Goal: Task Accomplishment & Management: Use online tool/utility

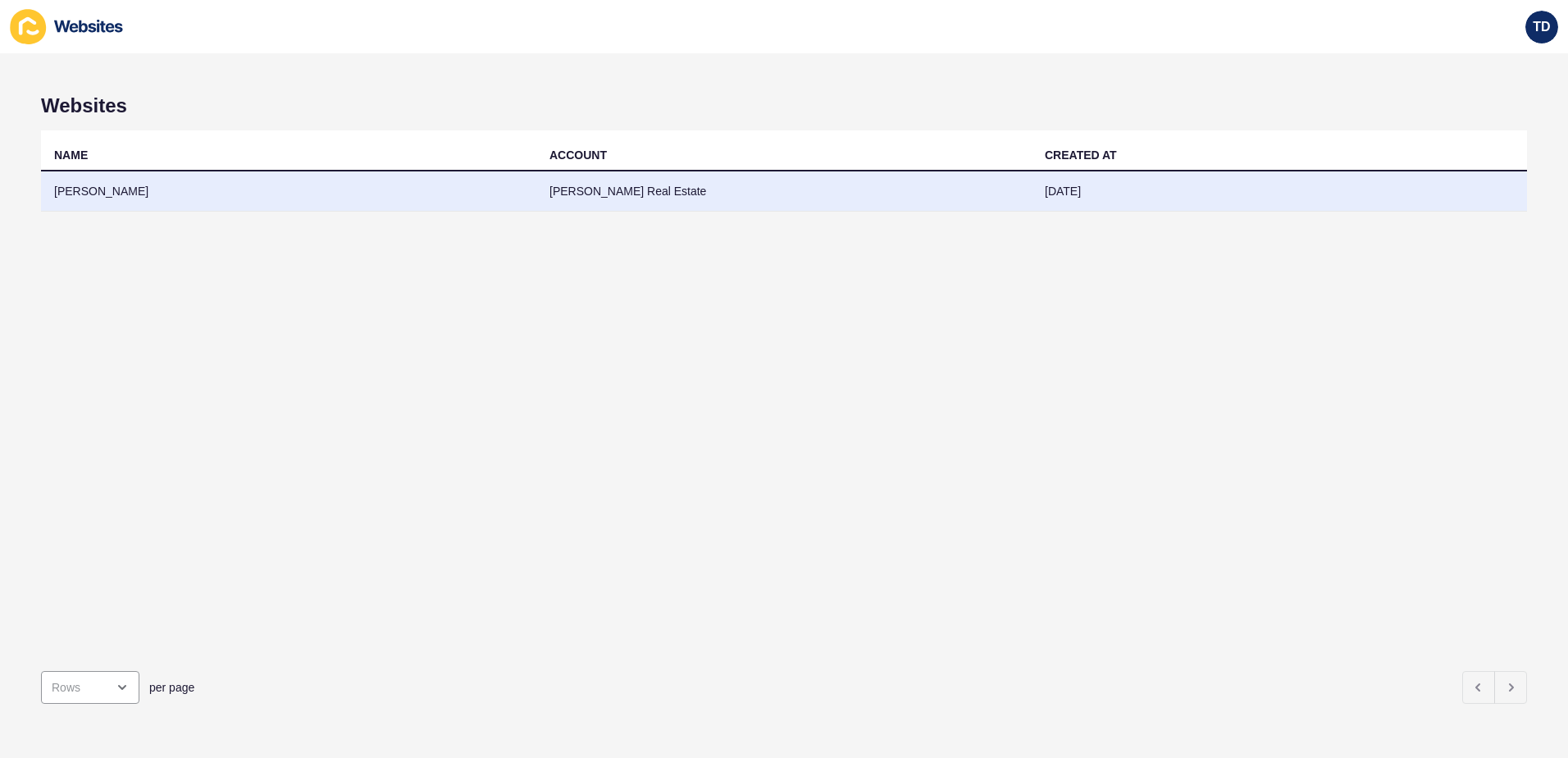
click at [258, 196] on td "[PERSON_NAME]" at bounding box center [289, 191] width 495 height 40
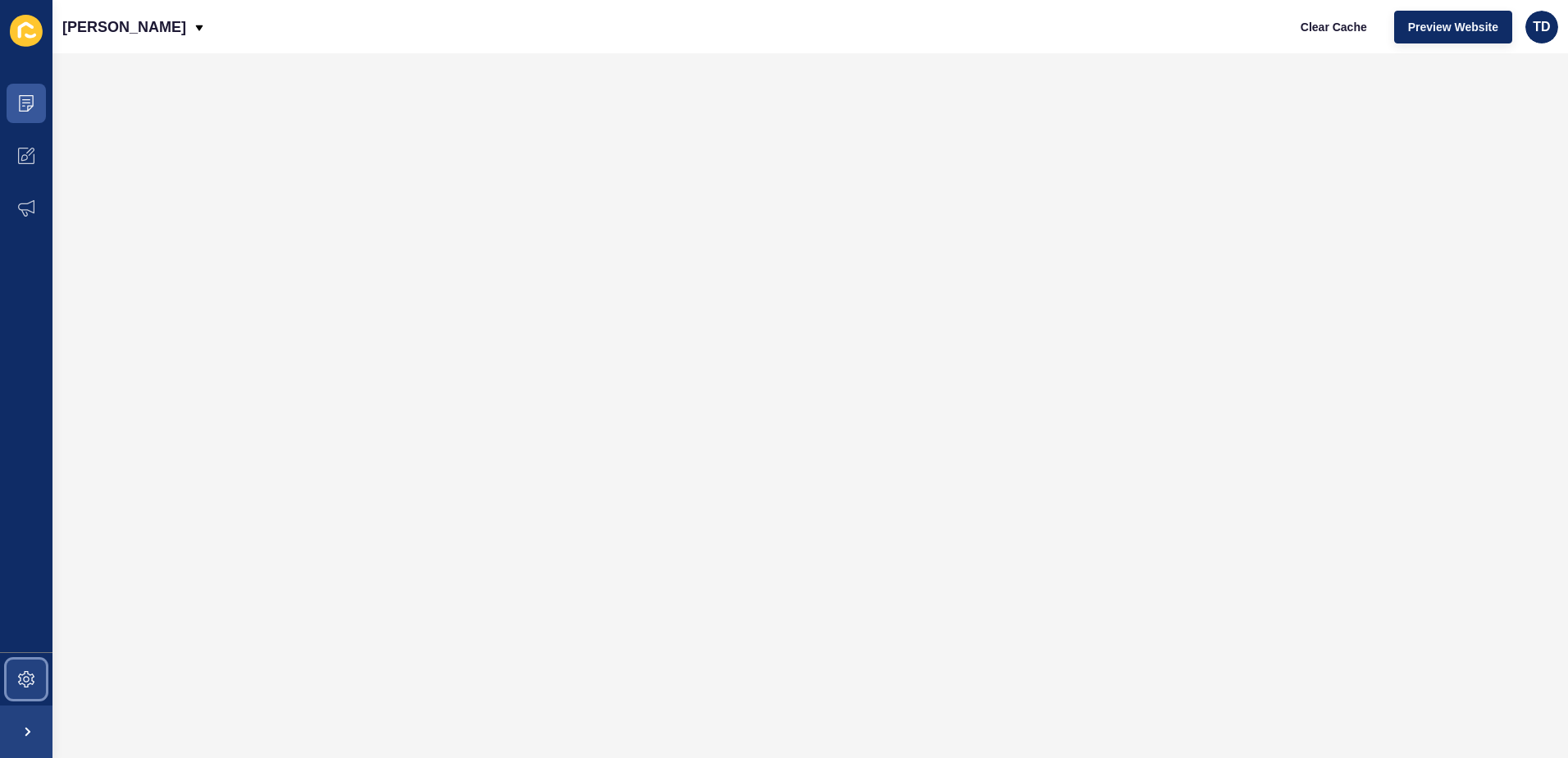
click at [15, 683] on span at bounding box center [26, 679] width 52 height 52
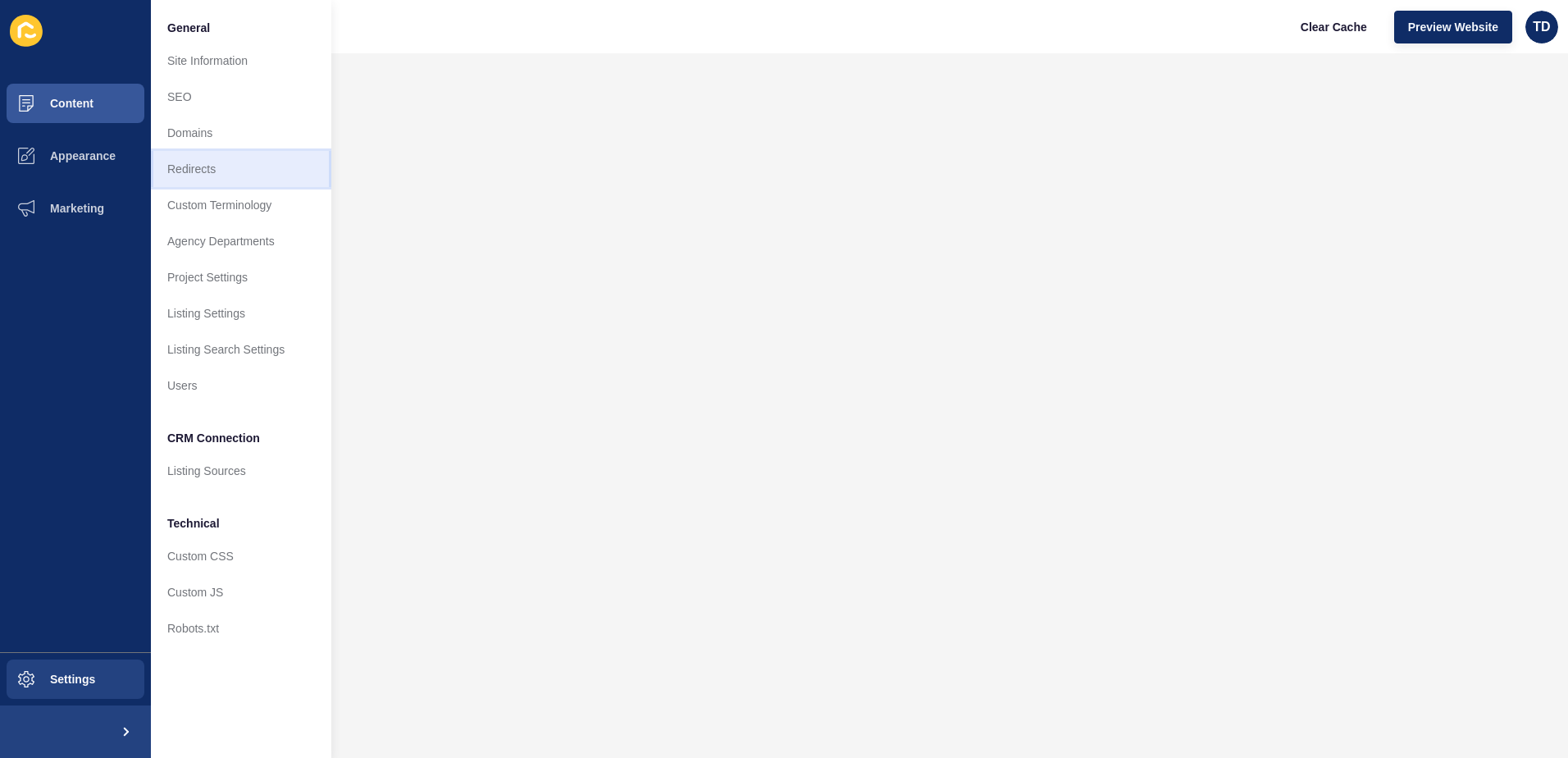
click at [233, 171] on link "Redirects" at bounding box center [241, 169] width 180 height 36
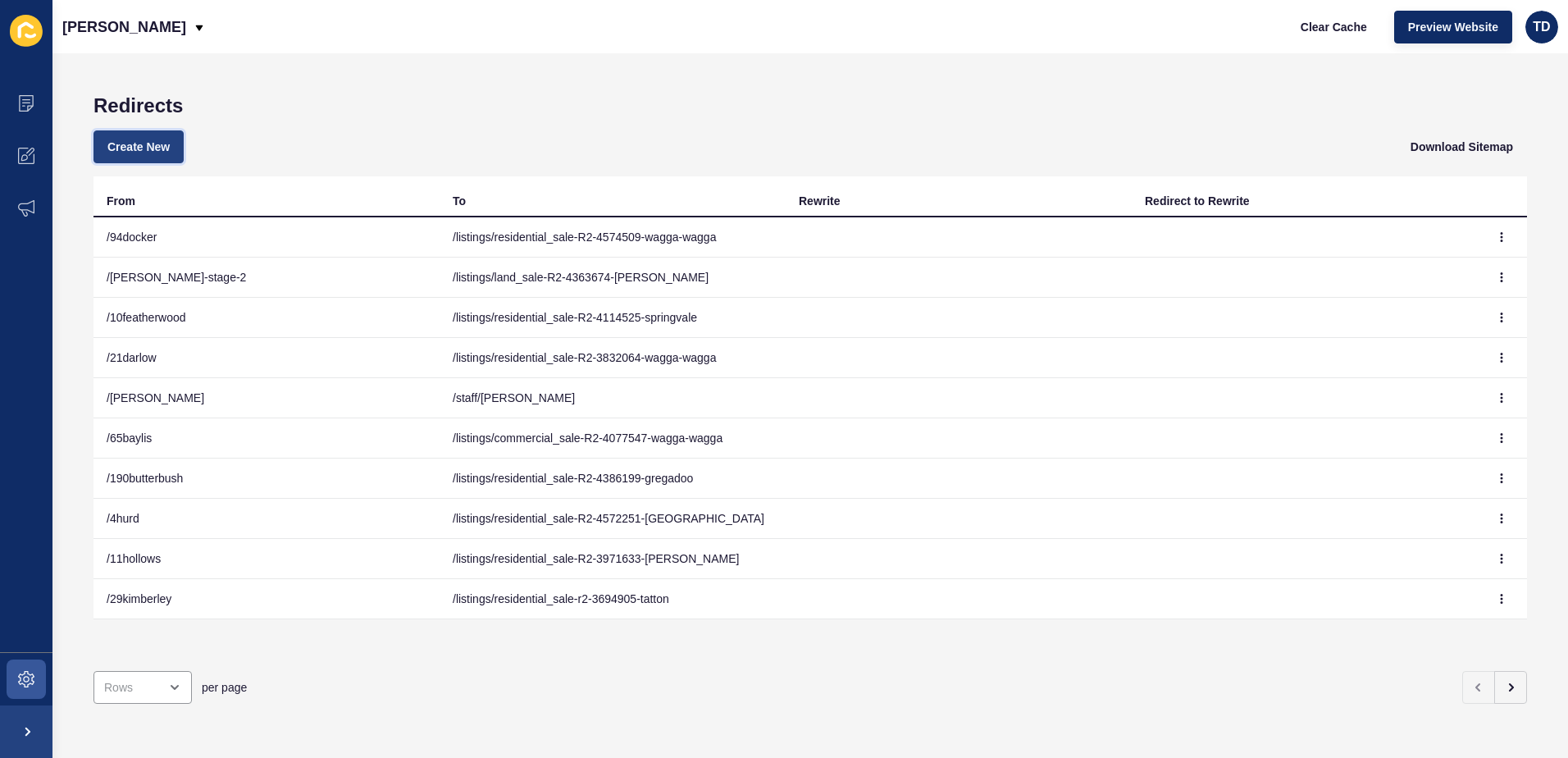
click at [153, 139] on span "Create New" at bounding box center [138, 146] width 62 height 16
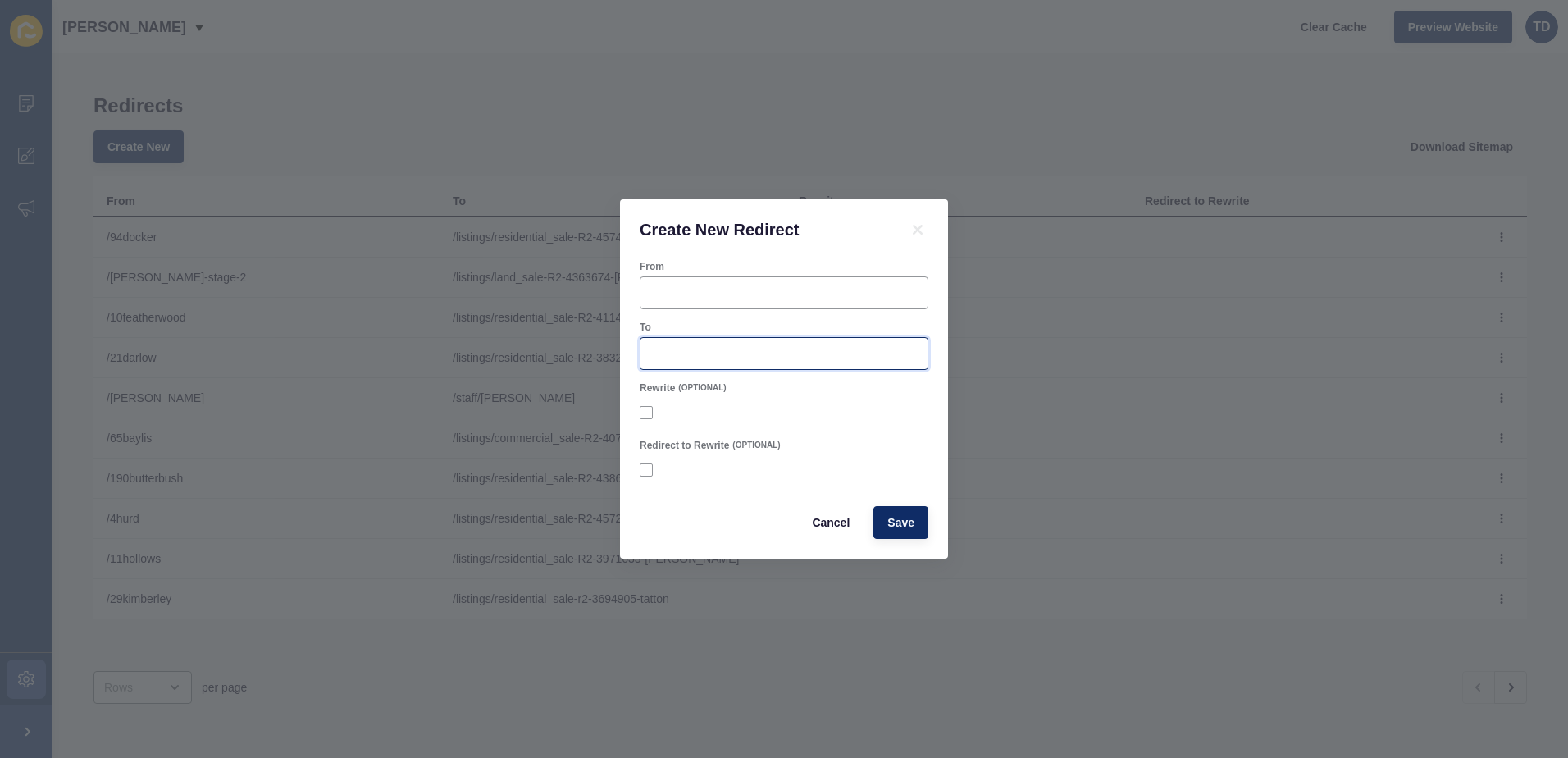
click at [761, 348] on input "To" at bounding box center [784, 354] width 267 height 16
paste input "/listings/residential_sale-R2-4681155-[GEOGRAPHIC_DATA]"
type input "/listings/residential_sale-R2-4681155-[GEOGRAPHIC_DATA]"
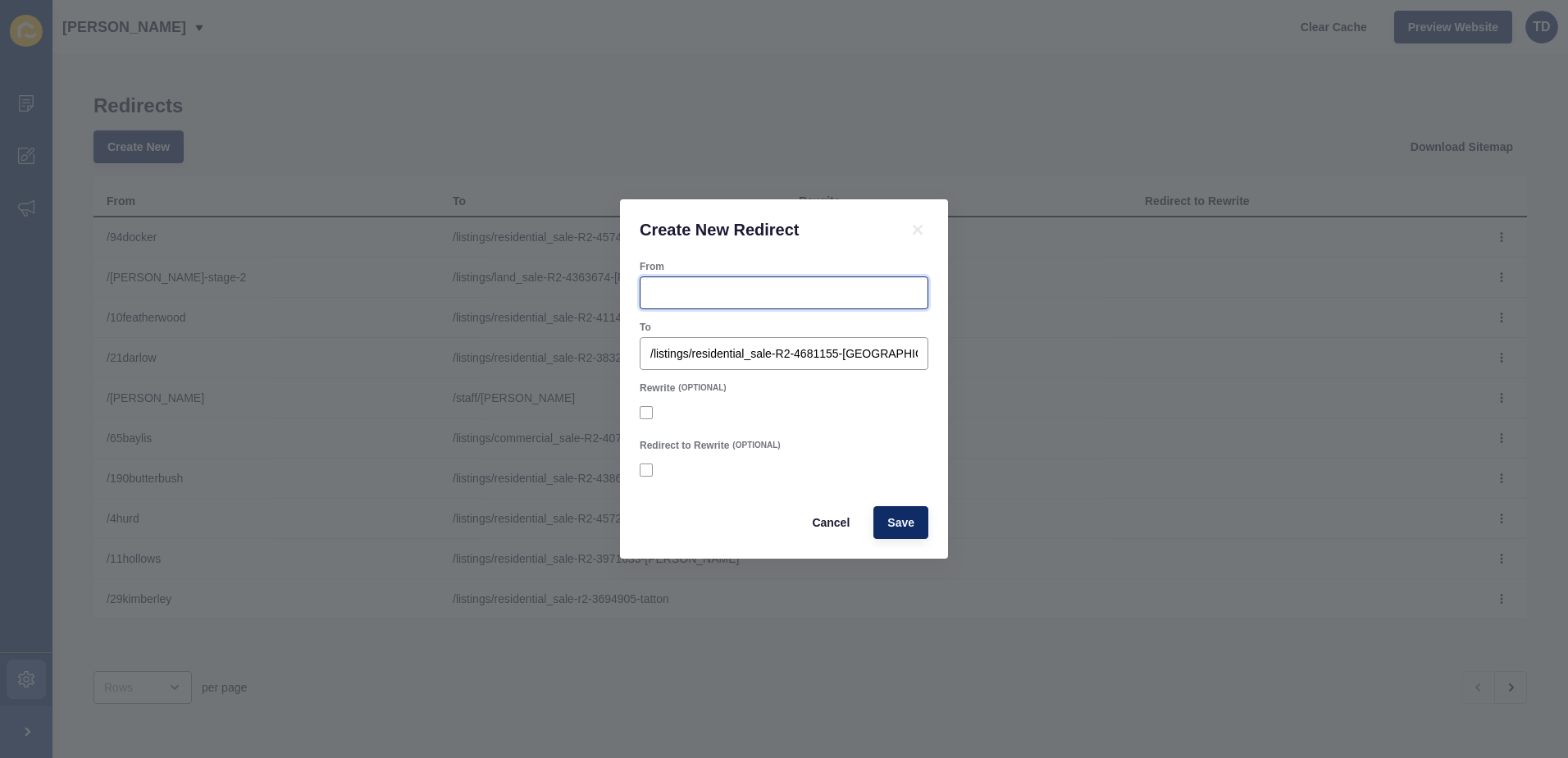
click at [741, 293] on input "From" at bounding box center [784, 293] width 267 height 16
type input "/2-45jack"
click at [894, 527] on span "Save" at bounding box center [901, 523] width 27 height 16
